Goal: Transaction & Acquisition: Purchase product/service

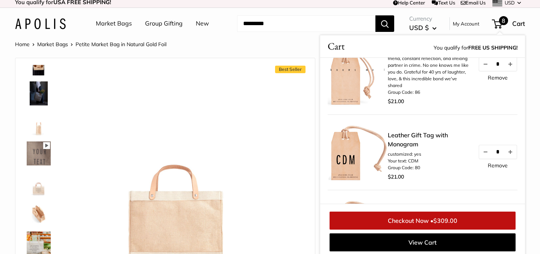
scroll to position [53, 0]
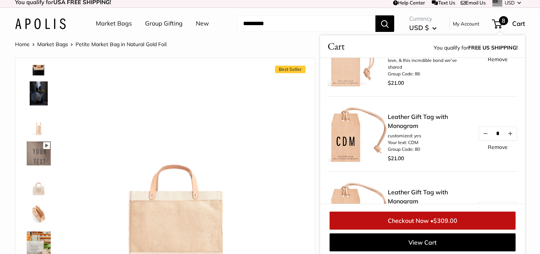
click at [496, 147] on link "Remove" at bounding box center [498, 147] width 20 height 5
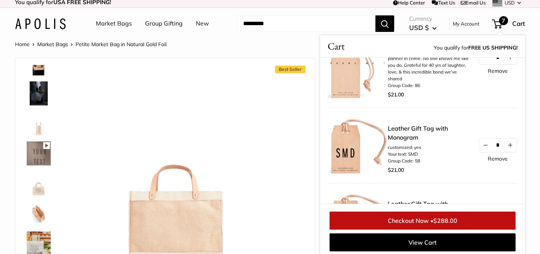
scroll to position [71, 0]
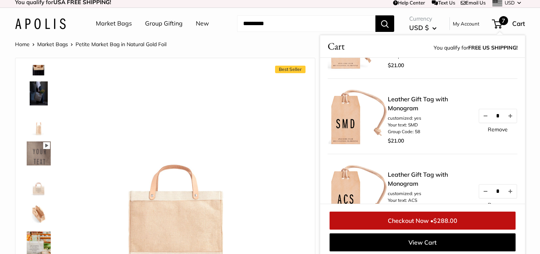
click at [497, 132] on link "Remove" at bounding box center [498, 129] width 20 height 5
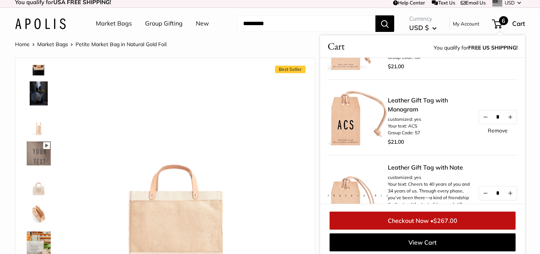
scroll to position [78, 0]
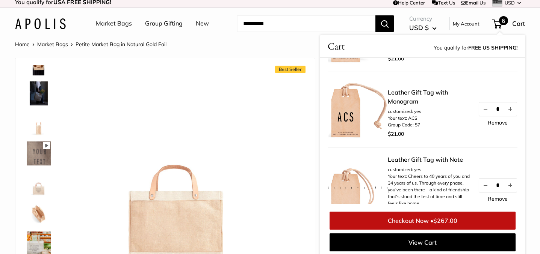
click at [497, 121] on link "Remove" at bounding box center [498, 122] width 20 height 5
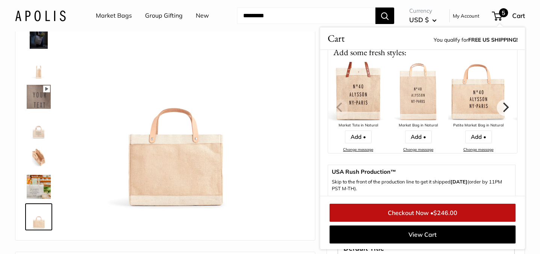
scroll to position [0, 0]
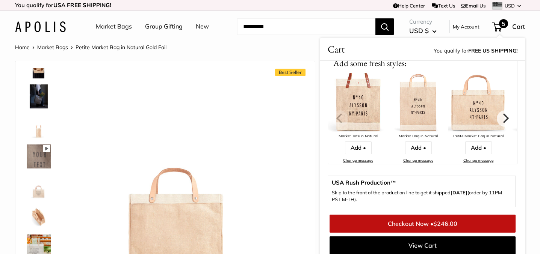
click at [269, 26] on input "Search..." at bounding box center [306, 26] width 138 height 17
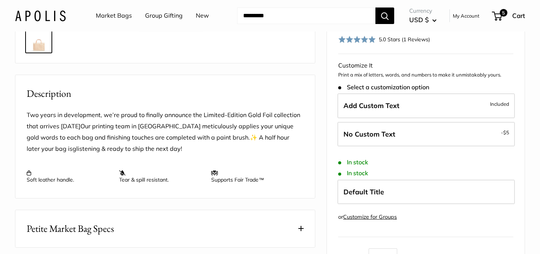
scroll to position [253, 0]
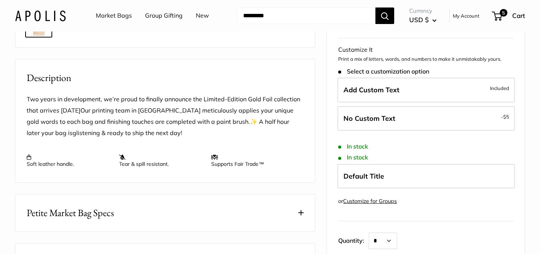
click at [268, 19] on input "Search..." at bounding box center [306, 16] width 138 height 17
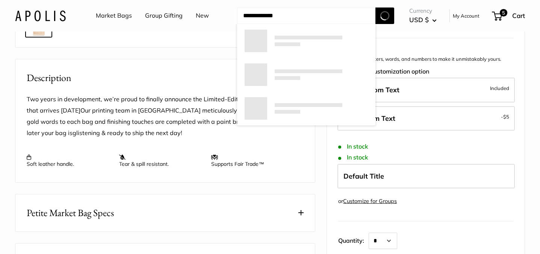
type input "**********"
click at [376, 8] on button "Search" at bounding box center [385, 16] width 19 height 17
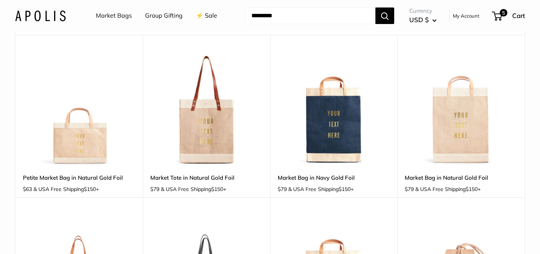
scroll to position [36, 0]
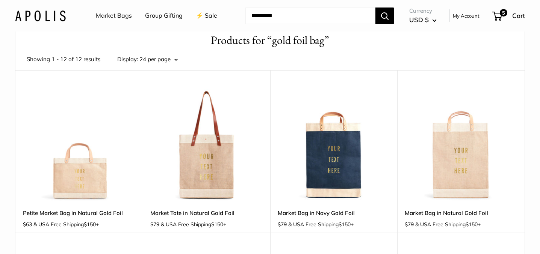
click at [0, 0] on img at bounding box center [0, 0] width 0 height 0
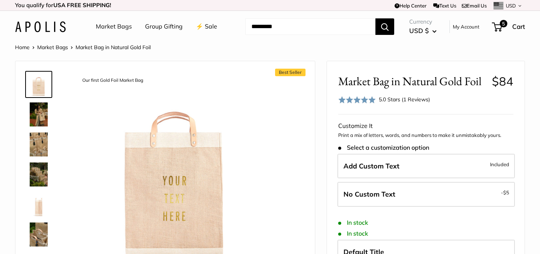
scroll to position [41, 0]
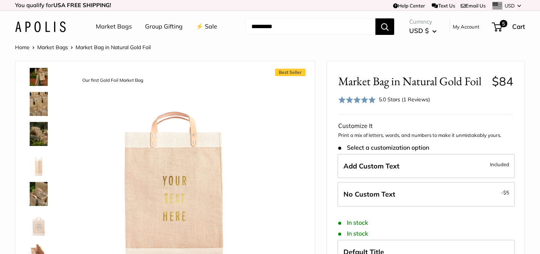
click at [37, 88] on div at bounding box center [42, 181] width 36 height 226
click at [35, 77] on img at bounding box center [39, 74] width 24 height 24
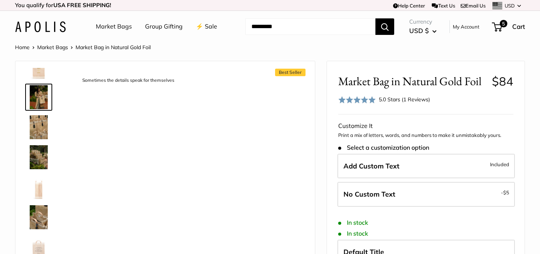
scroll to position [20, 0]
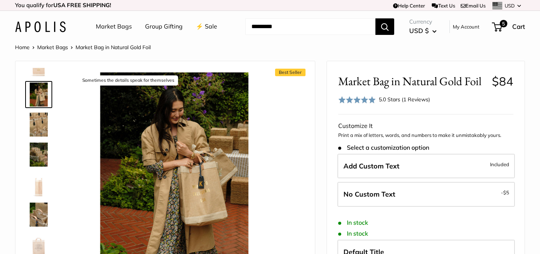
click at [42, 124] on img at bounding box center [39, 125] width 24 height 24
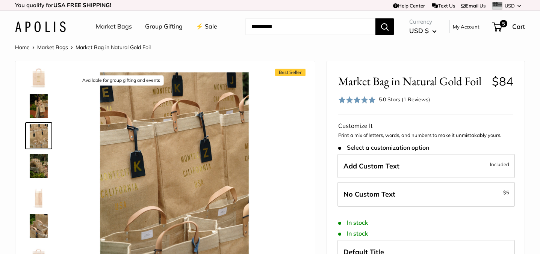
scroll to position [0, 0]
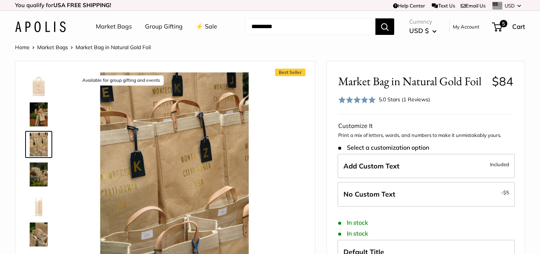
click at [358, 103] on span at bounding box center [357, 100] width 38 height 8
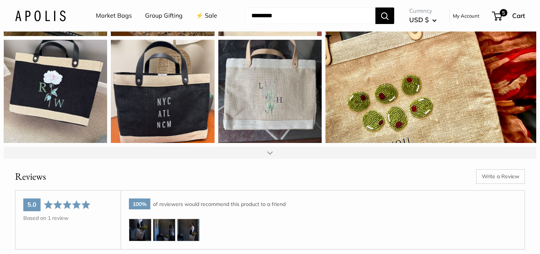
scroll to position [1077, 0]
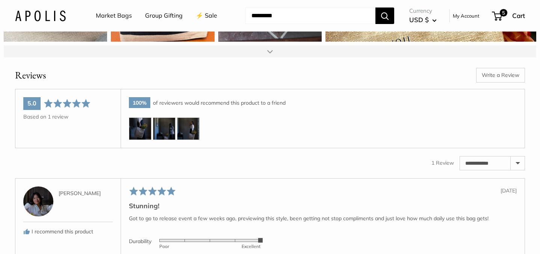
click at [138, 129] on img at bounding box center [140, 129] width 23 height 23
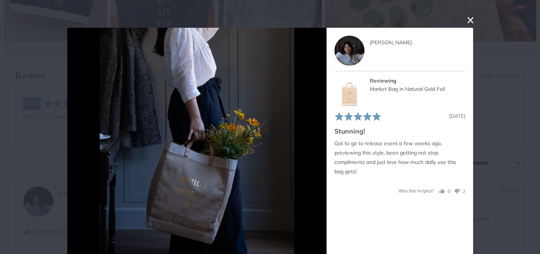
scroll to position [28, 0]
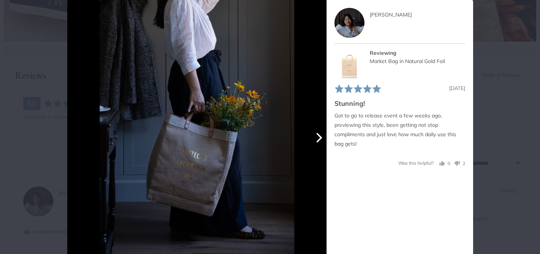
click at [315, 143] on button "Next" at bounding box center [318, 138] width 17 height 17
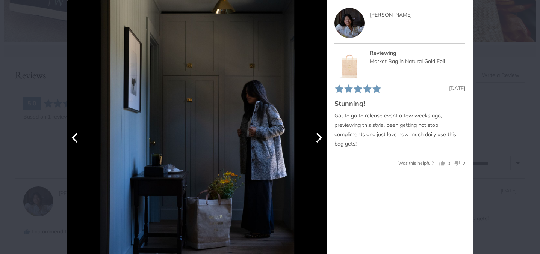
click at [315, 143] on button "Next" at bounding box center [318, 138] width 17 height 17
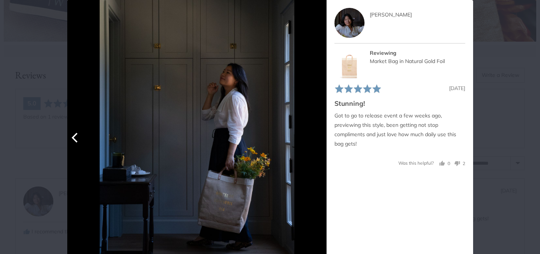
click at [77, 139] on icon "Previous" at bounding box center [75, 138] width 10 height 10
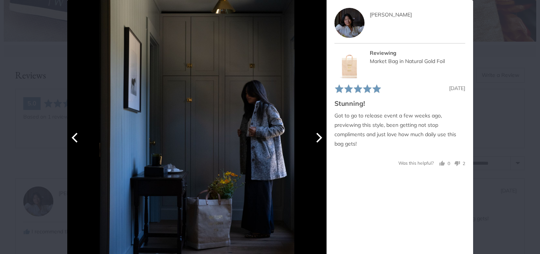
click at [77, 139] on icon "Previous" at bounding box center [75, 138] width 10 height 10
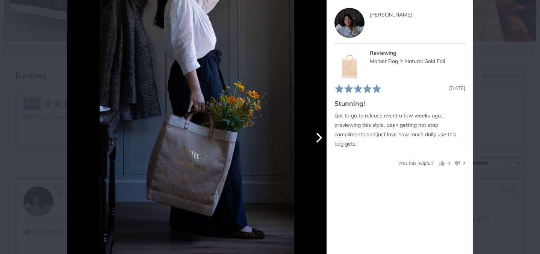
click at [318, 139] on icon "Next" at bounding box center [318, 138] width 10 height 10
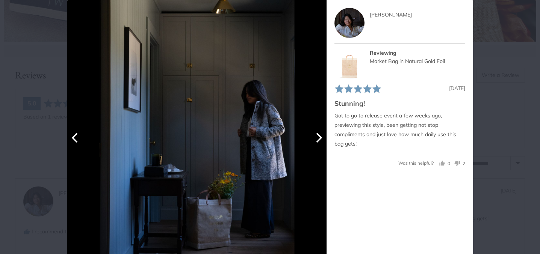
click at [317, 138] on icon "Next" at bounding box center [318, 138] width 10 height 10
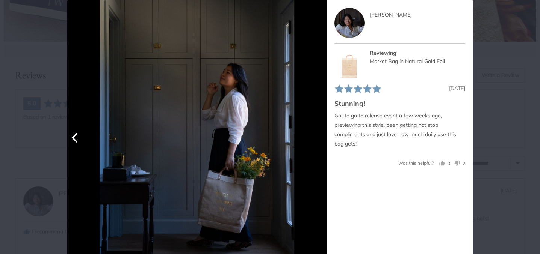
click at [317, 138] on div at bounding box center [196, 129] width 259 height 259
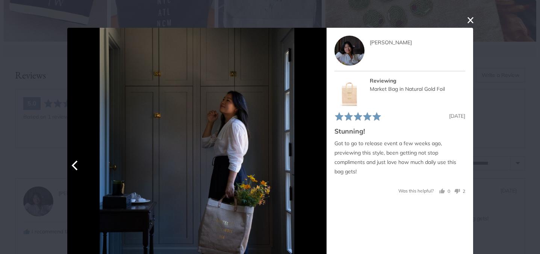
scroll to position [47, 0]
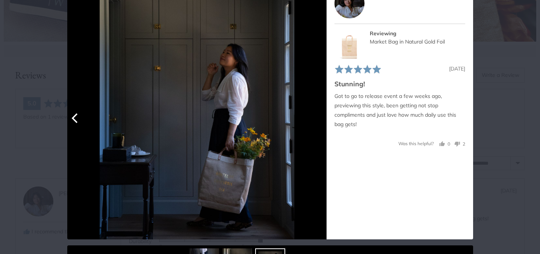
click at [75, 123] on icon "Previous" at bounding box center [75, 119] width 10 height 10
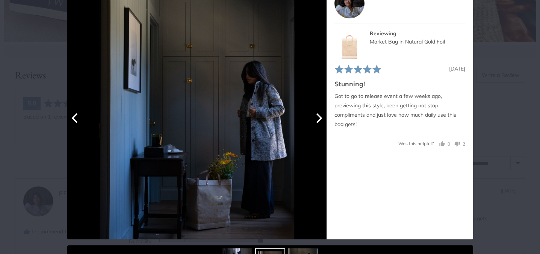
scroll to position [0, 0]
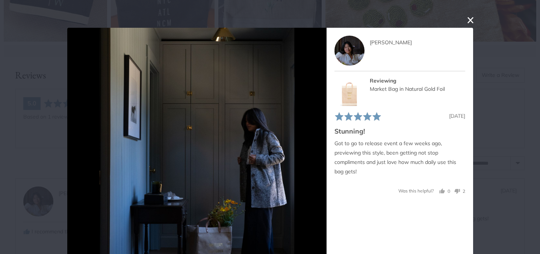
click at [469, 18] on button "close this modal window" at bounding box center [470, 20] width 9 height 9
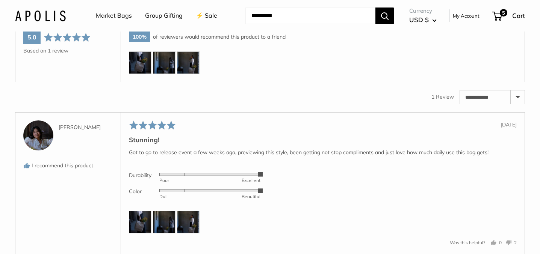
scroll to position [1184, 0]
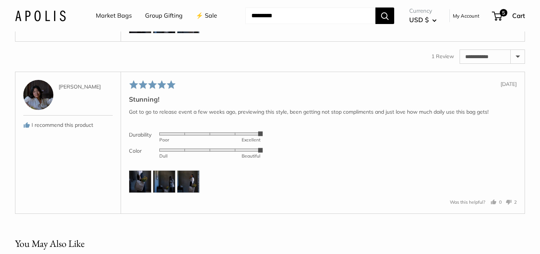
click at [142, 180] on img at bounding box center [140, 182] width 23 height 23
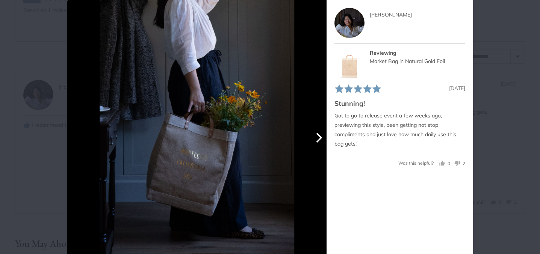
scroll to position [0, 0]
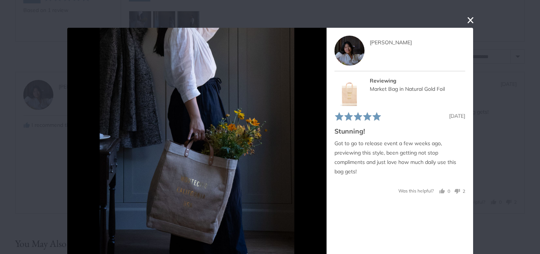
click at [472, 21] on button "close this modal window" at bounding box center [470, 20] width 9 height 9
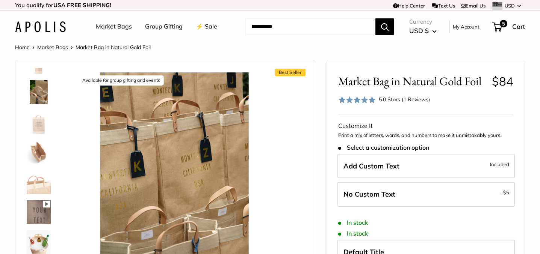
scroll to position [184, 0]
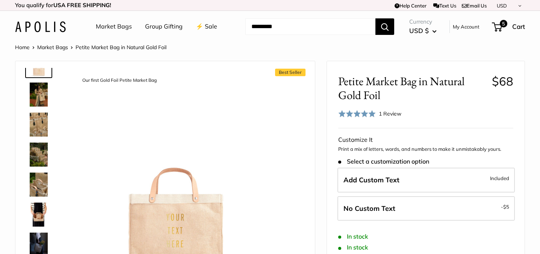
click at [33, 186] on img at bounding box center [39, 185] width 24 height 24
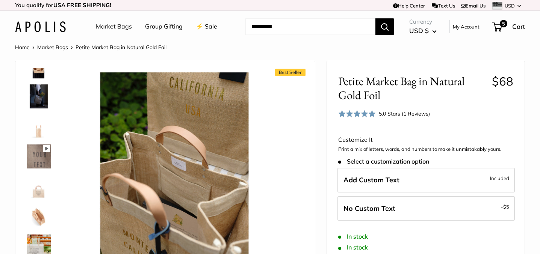
click at [36, 115] on img at bounding box center [39, 127] width 24 height 24
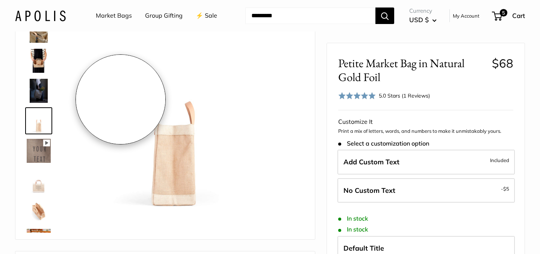
scroll to position [100, 0]
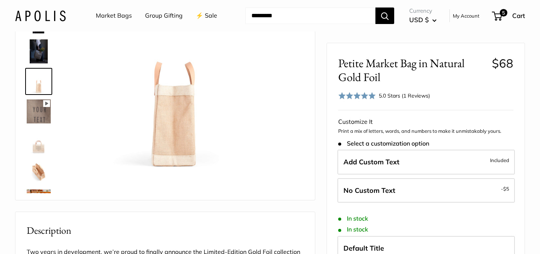
click at [36, 167] on img at bounding box center [39, 172] width 24 height 24
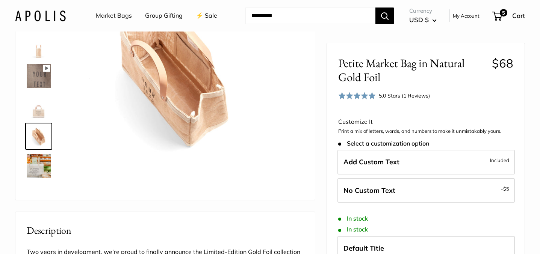
scroll to position [150, 0]
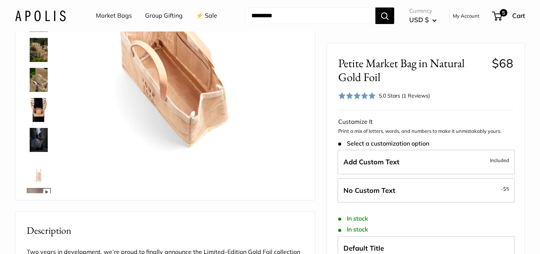
click at [37, 110] on img at bounding box center [39, 110] width 24 height 24
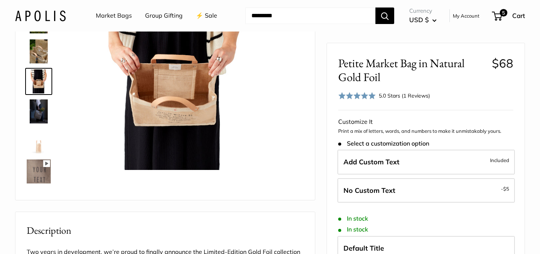
scroll to position [168, 0]
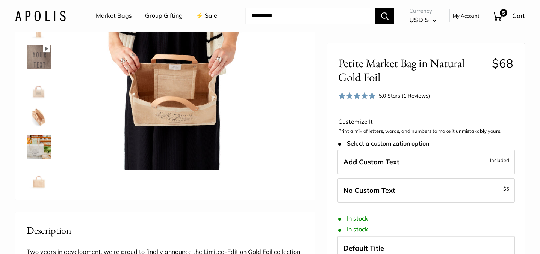
click at [39, 176] on img at bounding box center [39, 177] width 24 height 24
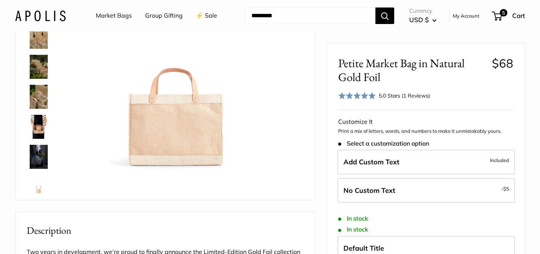
scroll to position [0, 0]
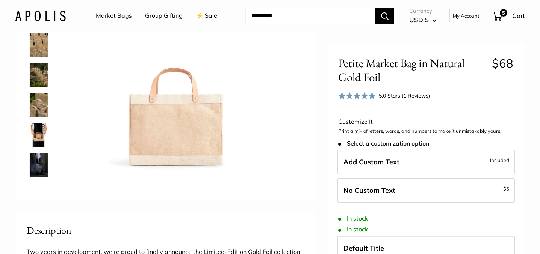
click at [39, 170] on img at bounding box center [39, 165] width 24 height 24
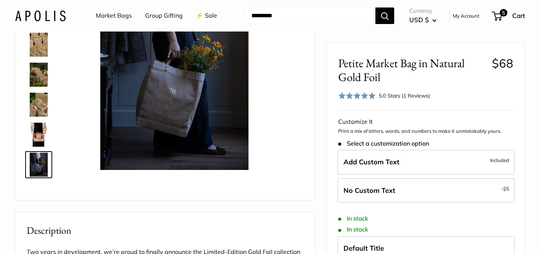
click at [37, 73] on img at bounding box center [39, 75] width 24 height 24
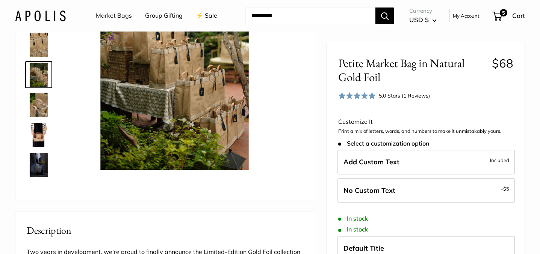
click at [36, 52] on img at bounding box center [39, 45] width 24 height 24
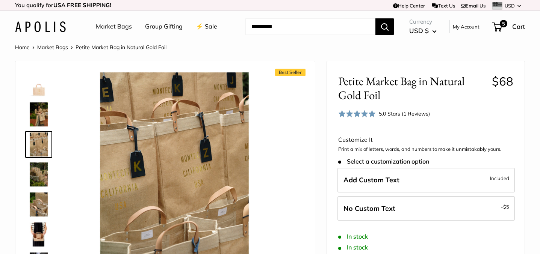
click at [35, 112] on img at bounding box center [39, 115] width 24 height 24
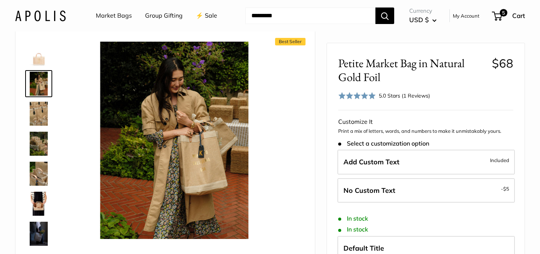
scroll to position [39, 0]
